Goal: Task Accomplishment & Management: Complete application form

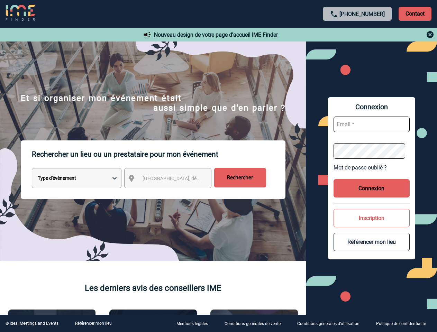
click at [218, 166] on p "Rechercher un lieu ou un prestataire pour mon événement" at bounding box center [159, 154] width 254 height 28
click at [415, 13] on p "Contact" at bounding box center [415, 14] width 33 height 14
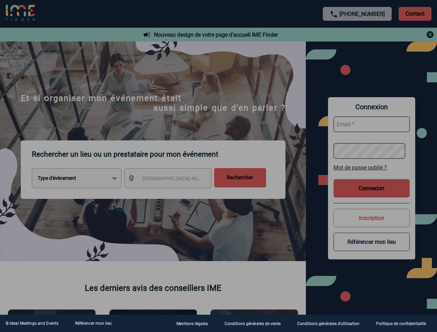
click at [357, 35] on div at bounding box center [218, 166] width 437 height 332
click at [174, 180] on div at bounding box center [218, 166] width 437 height 332
click at [372, 167] on div at bounding box center [218, 166] width 437 height 332
click at [372, 188] on div at bounding box center [218, 166] width 437 height 332
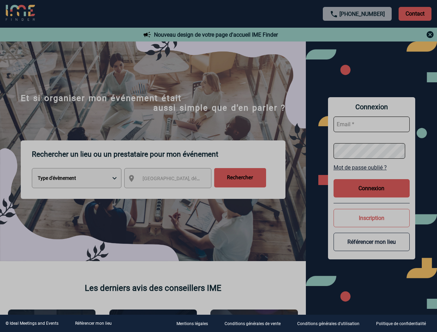
click at [372, 218] on button "Inscription" at bounding box center [371, 218] width 76 height 18
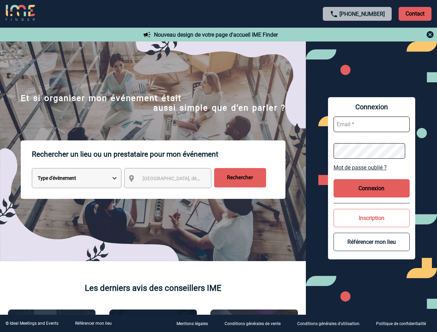
click at [372, 242] on button "Référencer mon lieu" at bounding box center [371, 242] width 76 height 18
click at [93, 323] on link "Référencer mon lieu" at bounding box center [93, 323] width 37 height 5
